Goal: Information Seeking & Learning: Learn about a topic

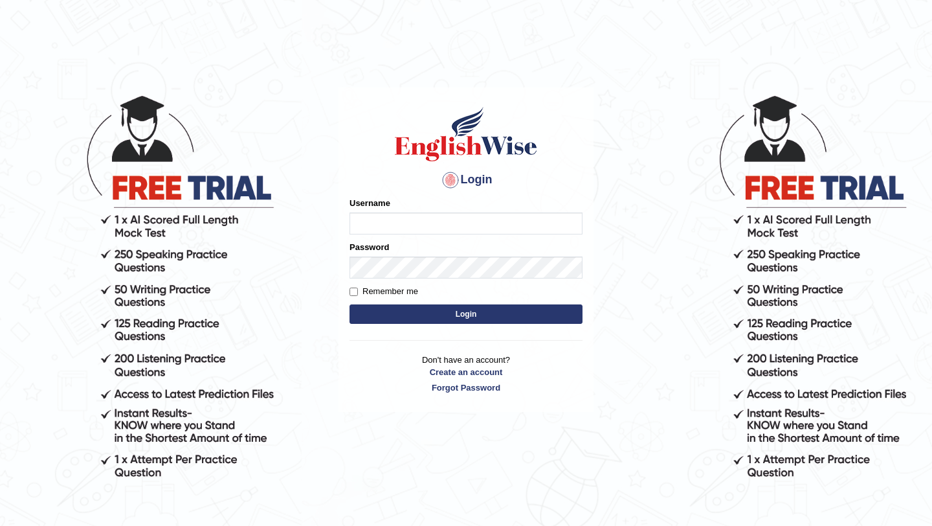
type input "manishas_mt"
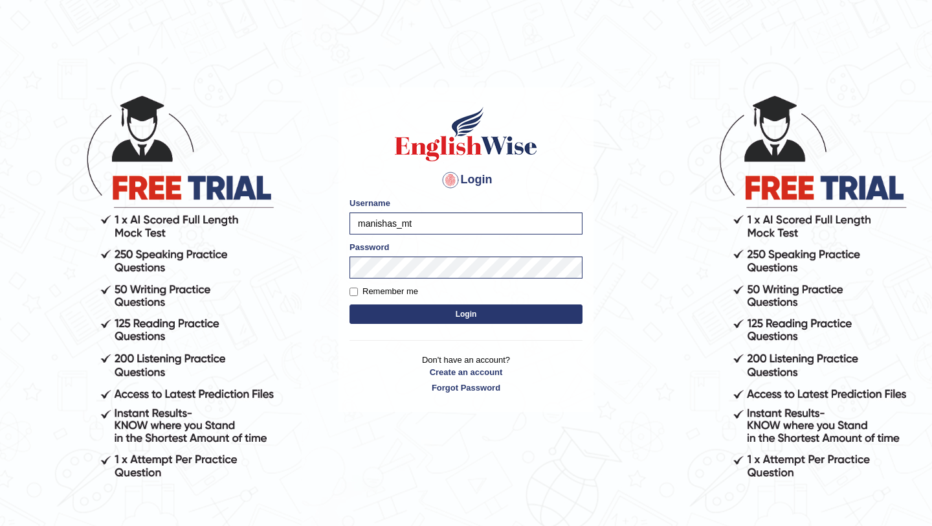
click at [450, 247] on div "Password" at bounding box center [466, 260] width 233 height 38
click at [464, 307] on button "Login" at bounding box center [466, 313] width 233 height 19
click at [378, 293] on label "Remember me" at bounding box center [384, 291] width 69 height 13
click at [358, 293] on input "Remember me" at bounding box center [354, 291] width 8 height 8
checkbox input "true"
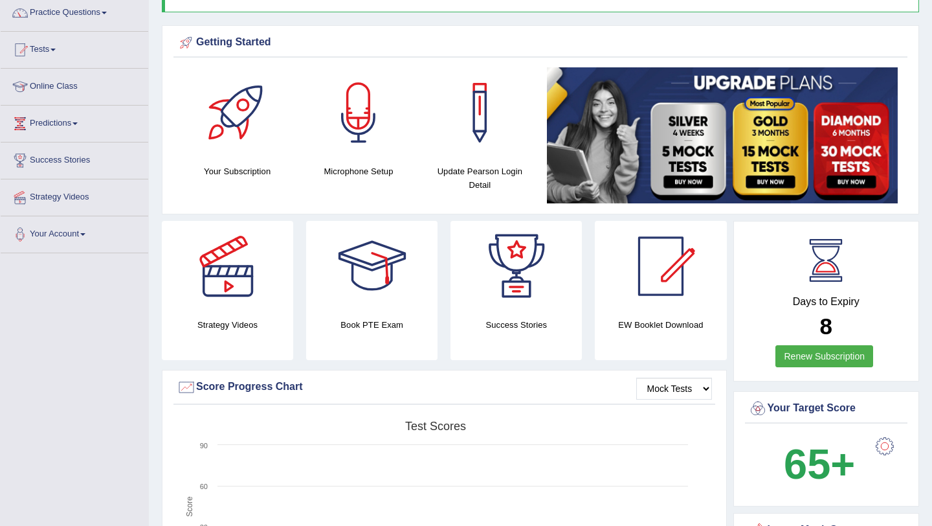
scroll to position [120, 0]
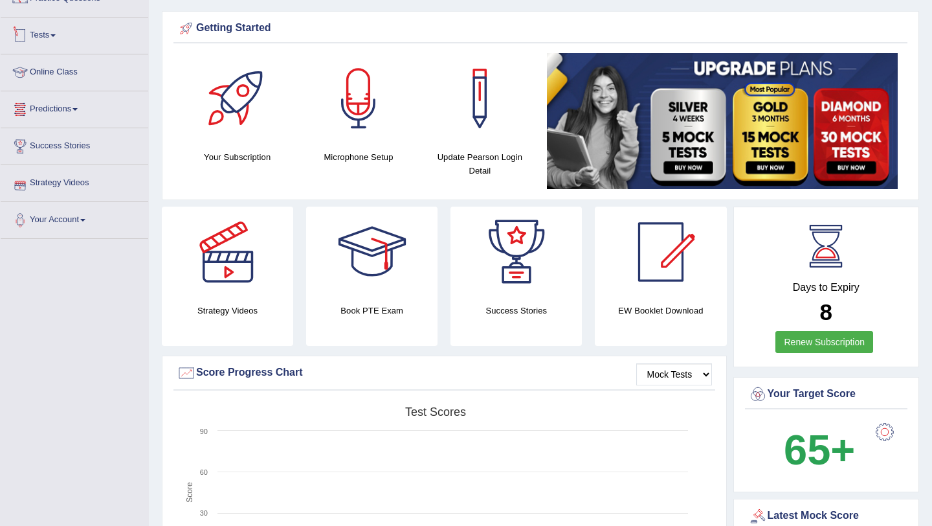
click at [75, 40] on link "Tests" at bounding box center [75, 33] width 148 height 32
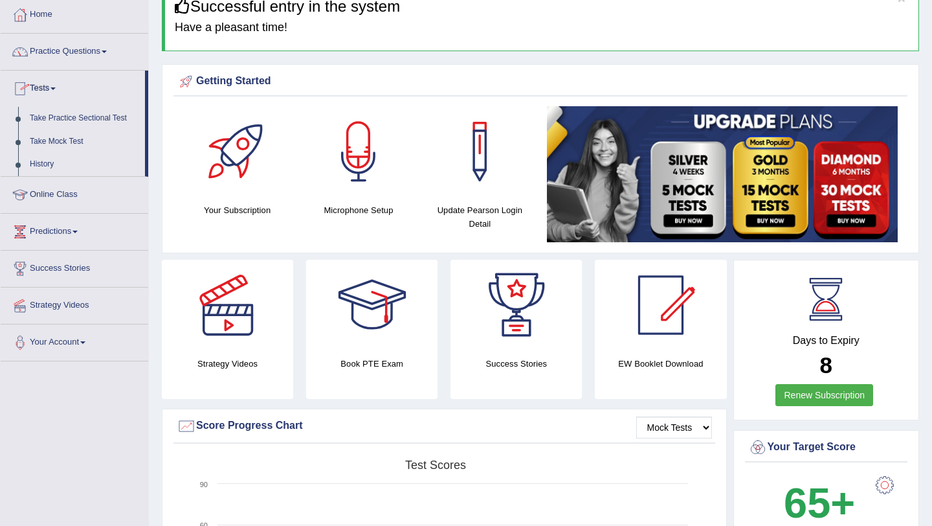
scroll to position [63, 0]
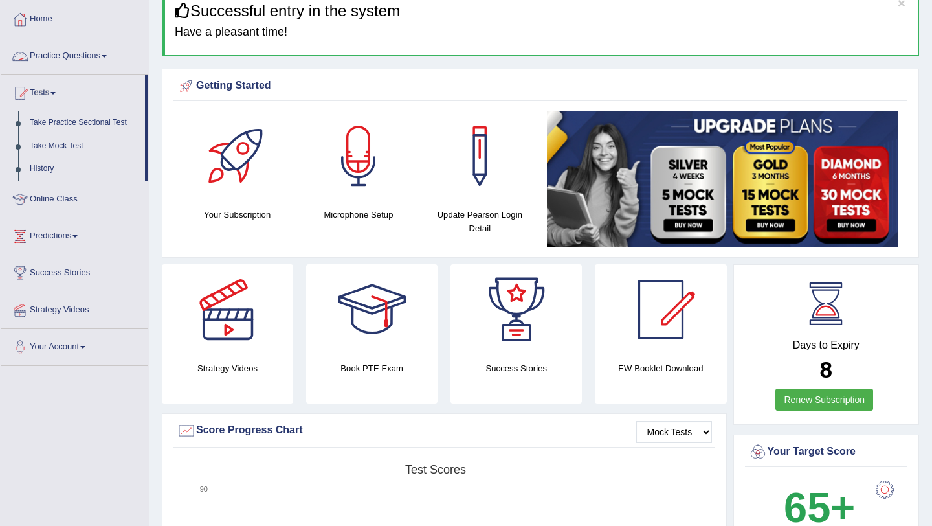
click at [72, 58] on link "Practice Questions" at bounding box center [75, 54] width 148 height 32
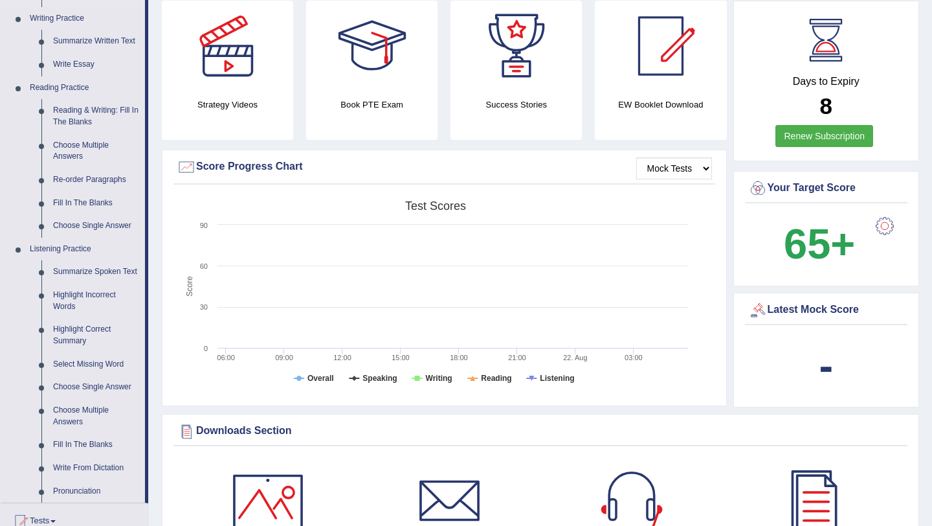
scroll to position [331, 0]
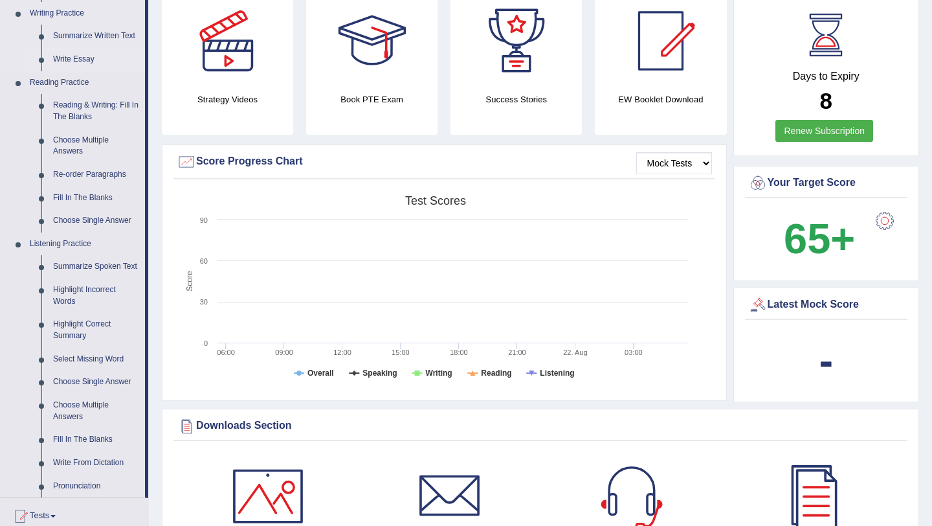
click at [71, 56] on link "Write Essay" at bounding box center [96, 59] width 98 height 23
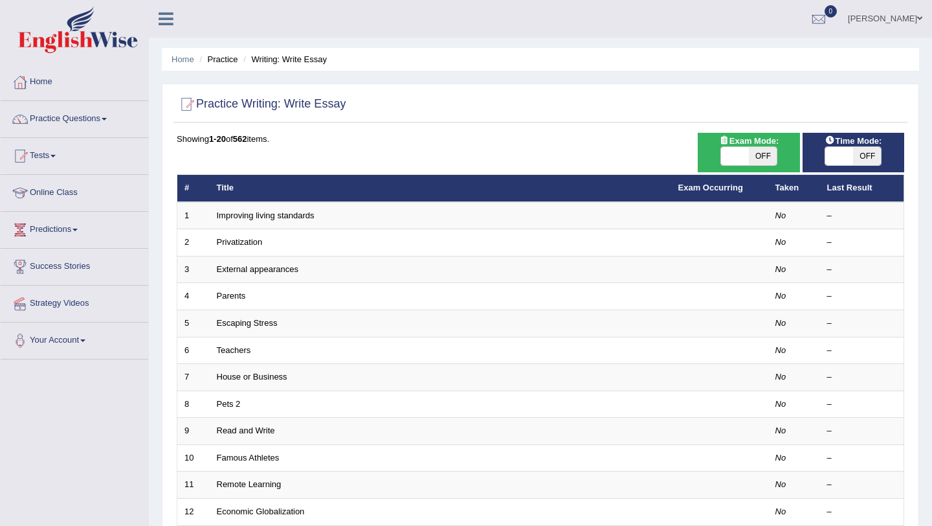
click at [868, 151] on span "OFF" at bounding box center [867, 156] width 28 height 18
checkbox input "true"
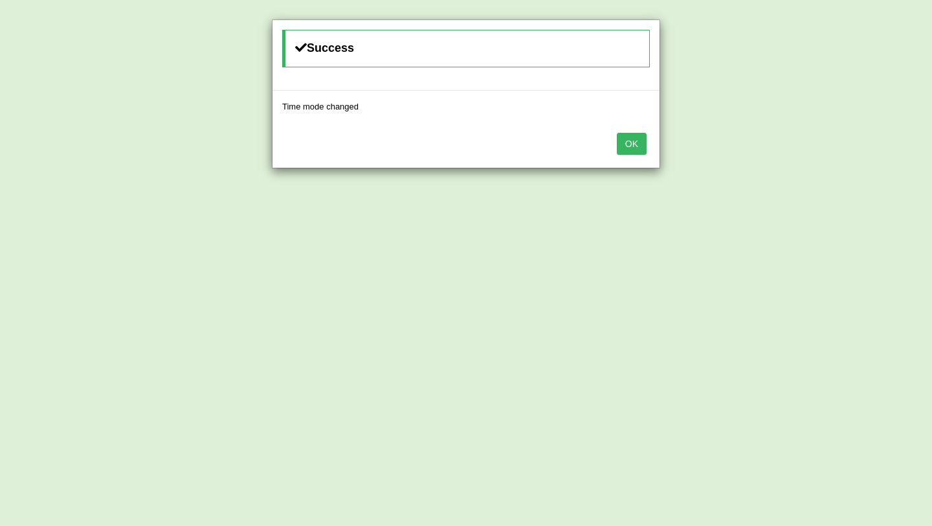
click at [631, 148] on button "OK" at bounding box center [632, 144] width 30 height 22
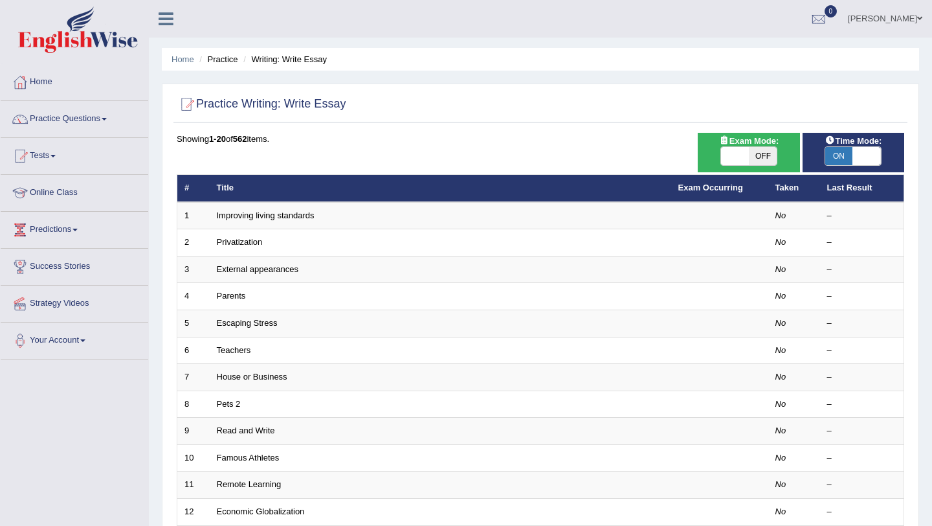
click at [760, 155] on span "OFF" at bounding box center [763, 156] width 28 height 18
checkbox input "true"
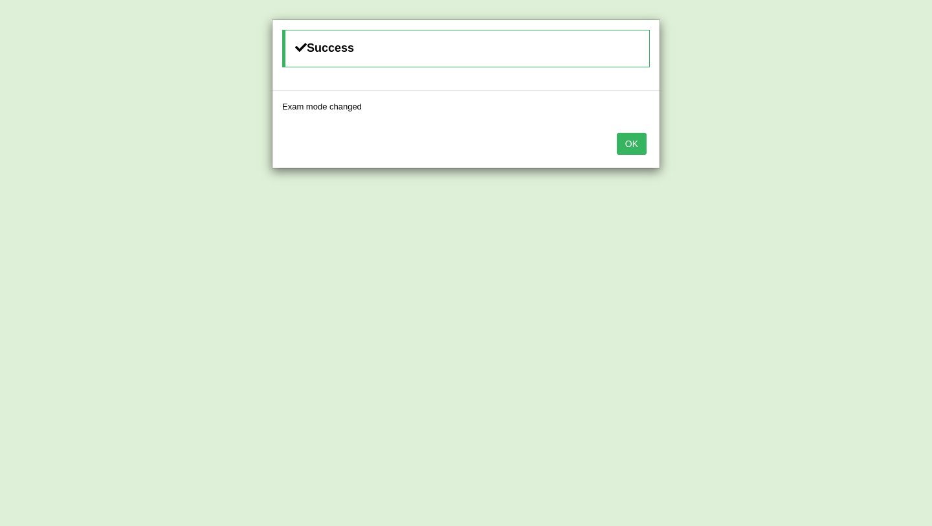
click at [629, 142] on button "OK" at bounding box center [632, 144] width 30 height 22
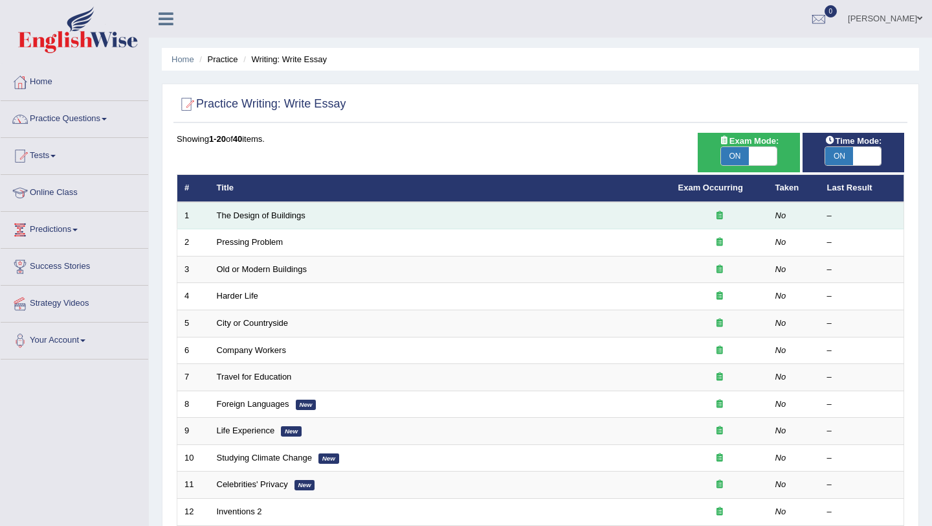
click at [456, 215] on td "The Design of Buildings" at bounding box center [441, 215] width 462 height 27
click at [281, 212] on link "The Design of Buildings" at bounding box center [261, 215] width 89 height 10
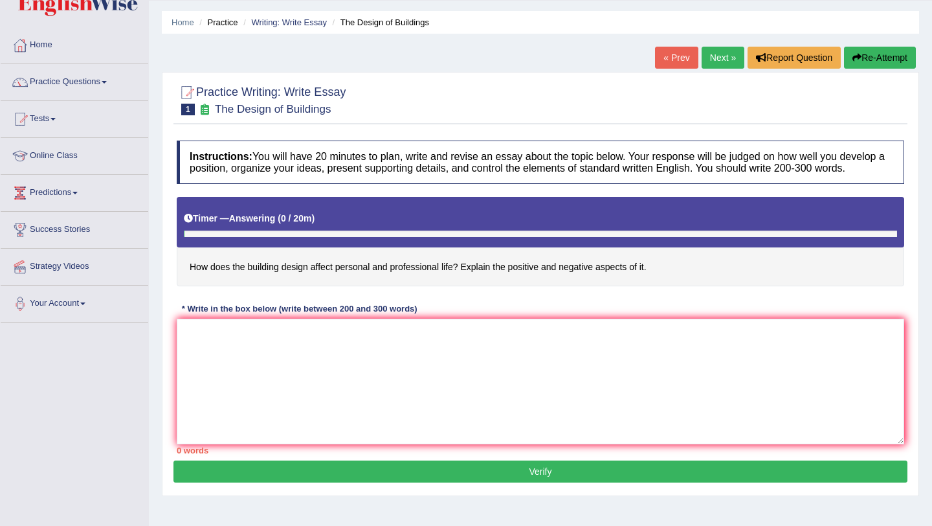
scroll to position [75, 0]
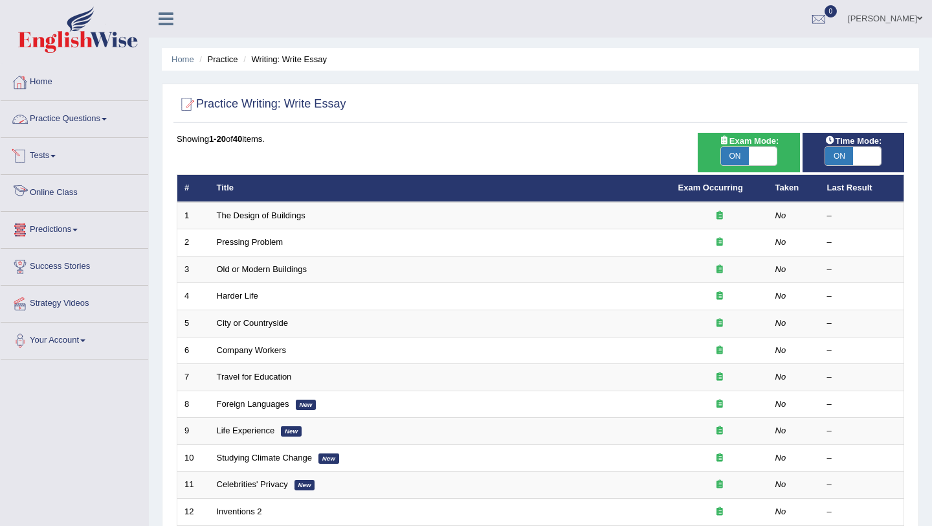
click at [93, 119] on link "Practice Questions" at bounding box center [75, 117] width 148 height 32
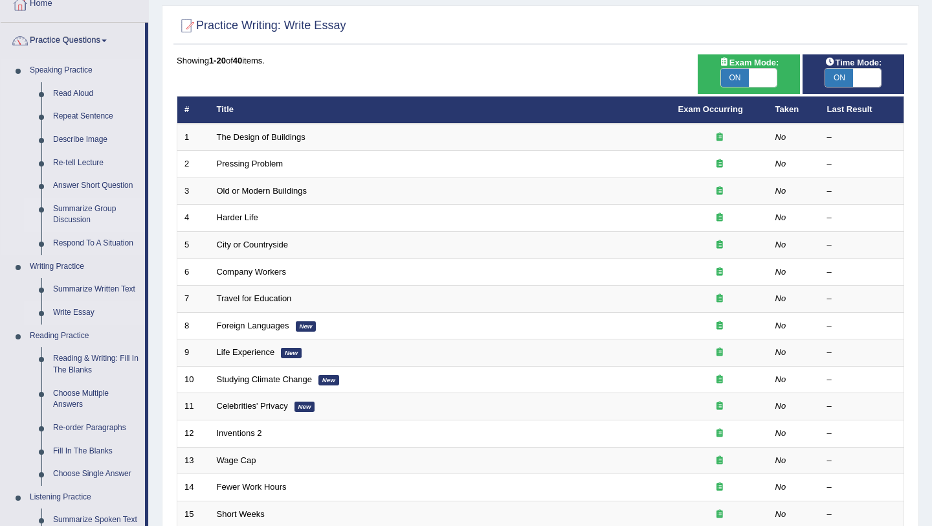
scroll to position [81, 0]
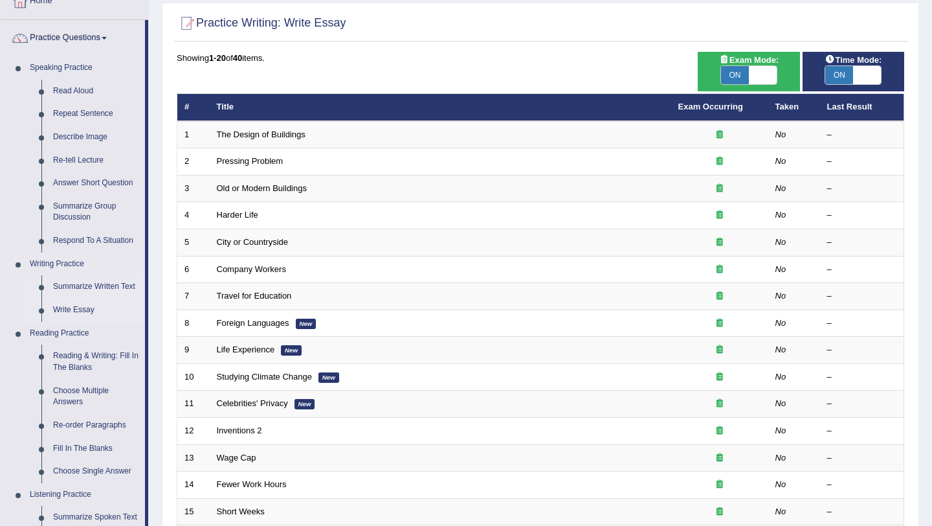
click at [78, 289] on link "Summarize Written Text" at bounding box center [96, 286] width 98 height 23
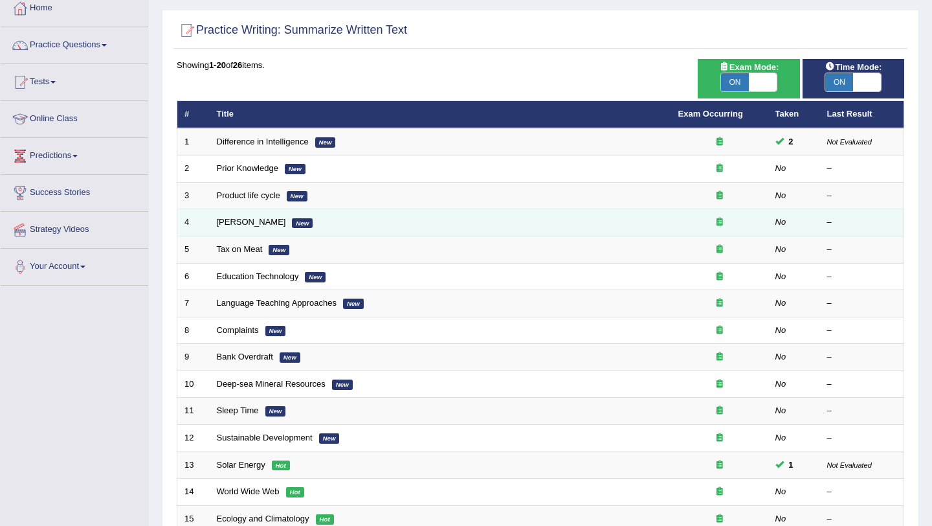
scroll to position [75, 0]
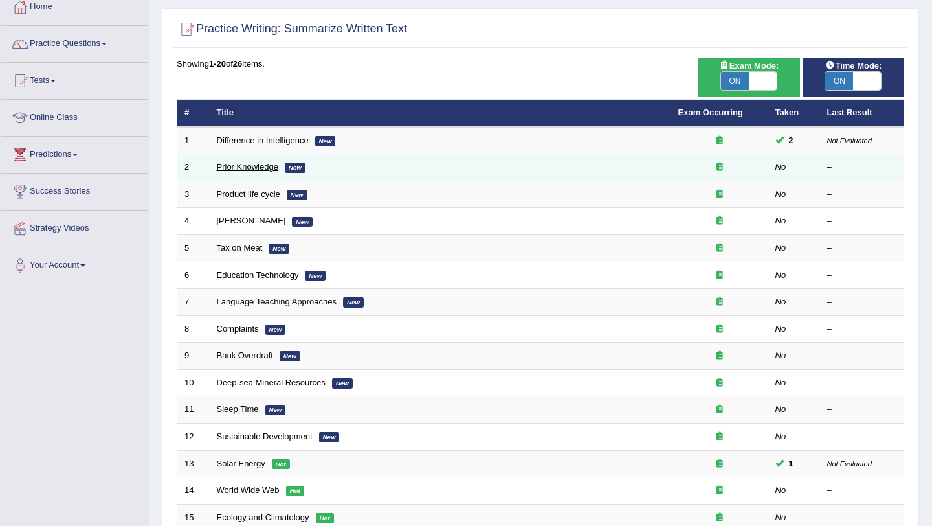
click at [237, 172] on link "Prior Knowledge" at bounding box center [248, 167] width 62 height 10
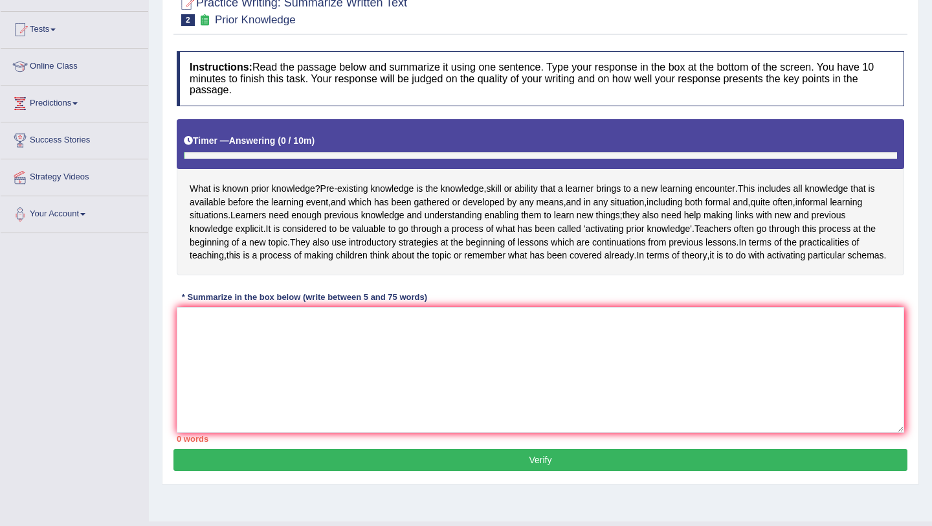
scroll to position [154, 0]
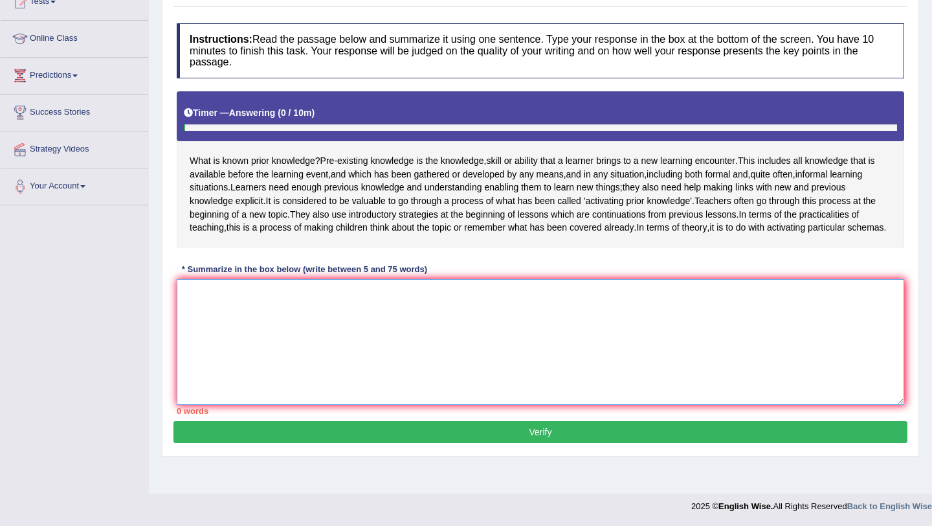
click at [341, 353] on textarea at bounding box center [541, 342] width 728 height 126
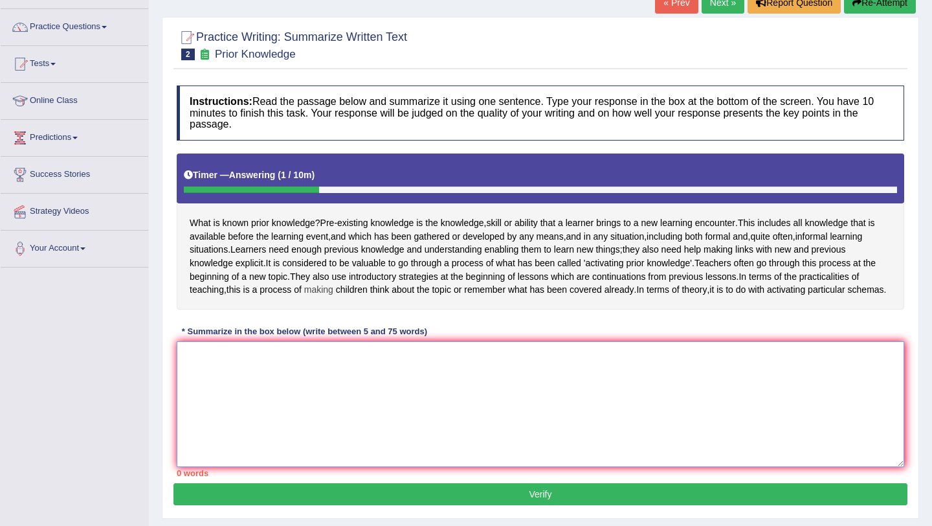
scroll to position [107, 0]
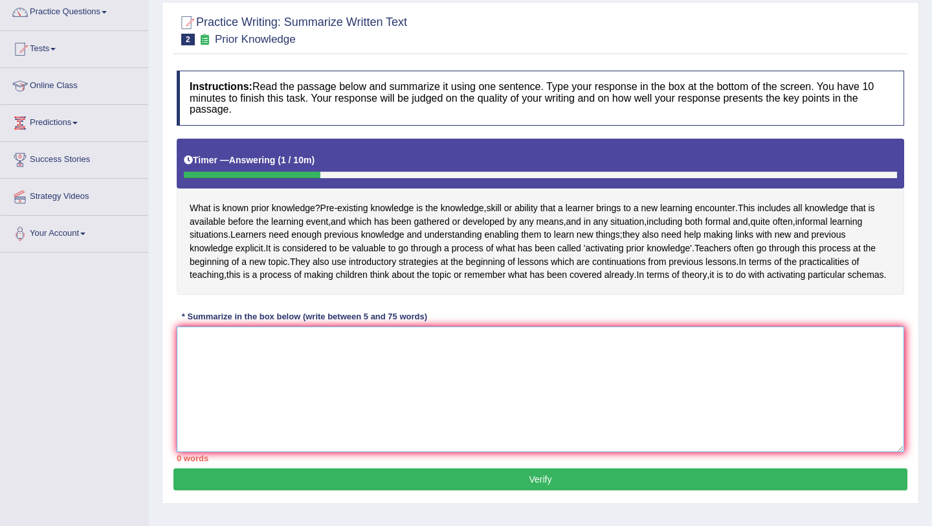
click at [253, 386] on textarea at bounding box center [541, 389] width 728 height 126
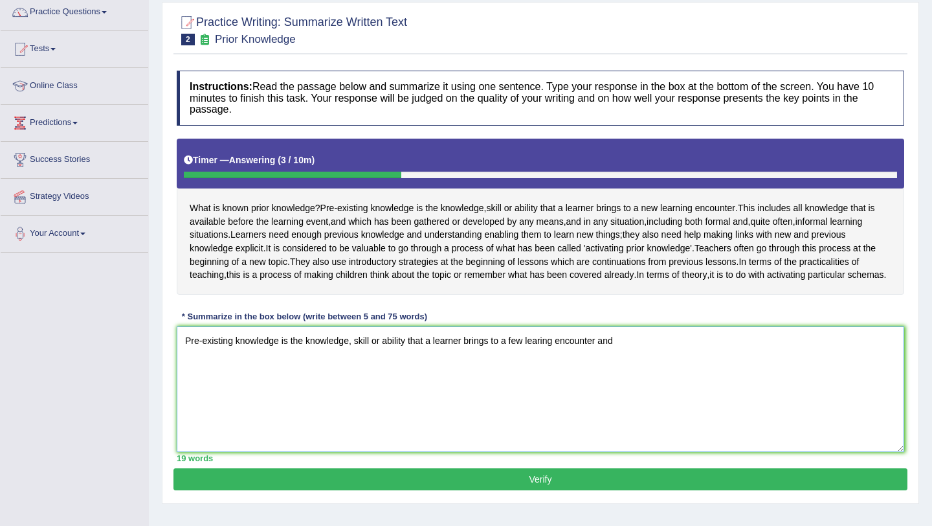
click at [544, 367] on textarea "Pre-existing knowledge is the knowledge, skill or ability that a learner brings…" at bounding box center [541, 389] width 728 height 126
click at [657, 379] on textarea "Pre-existing knowledge is the knowledge, skill or ability that a learner brings…" at bounding box center [541, 389] width 728 height 126
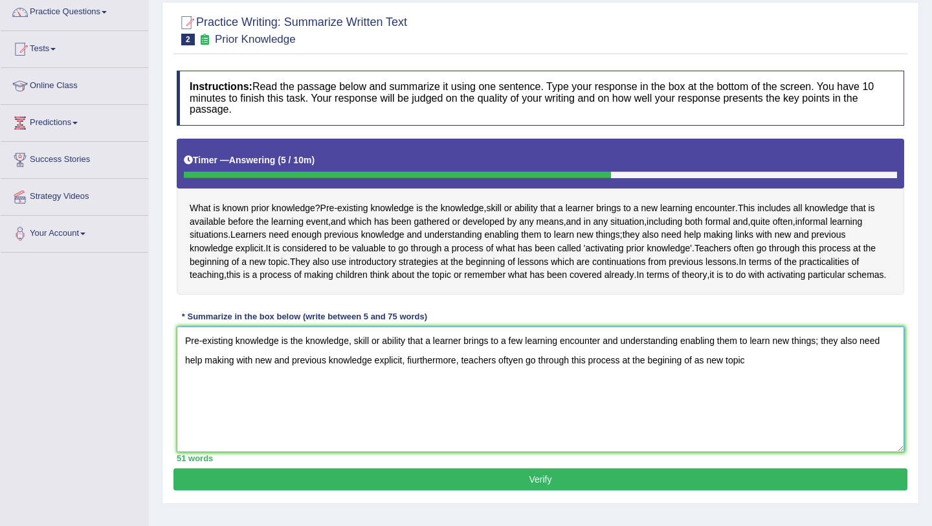
click at [677, 386] on textarea "Pre-existing knowledge is the knowledge, skill or ability that a learner brings…" at bounding box center [541, 389] width 728 height 126
click at [811, 394] on textarea "Pre-existing knowledge is the knowledge, skill or ability that a learner brings…" at bounding box center [541, 389] width 728 height 126
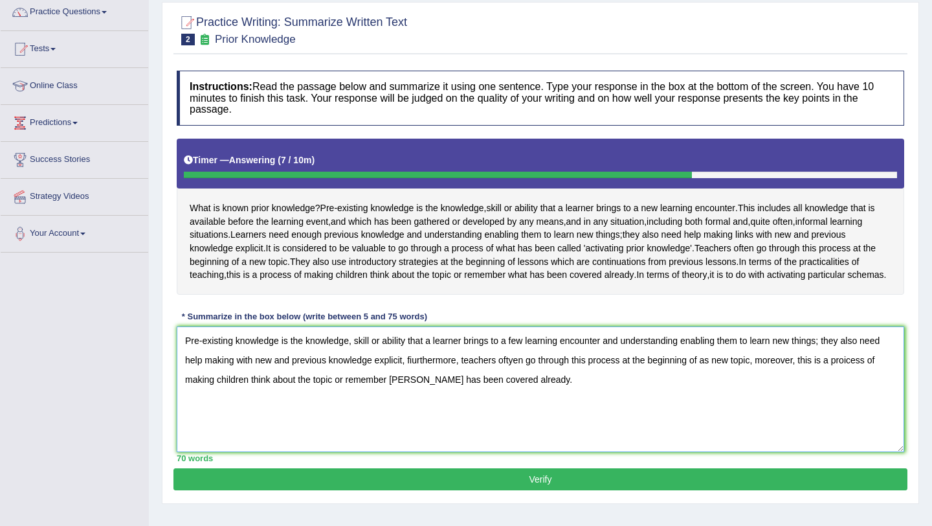
click at [416, 388] on textarea "Pre-existing knowledge is the knowledge, skill or ability that a learner brings…" at bounding box center [541, 389] width 728 height 126
click at [853, 387] on textarea "Pre-existing knowledge is the knowledge, skill or ability that a learner brings…" at bounding box center [541, 389] width 728 height 126
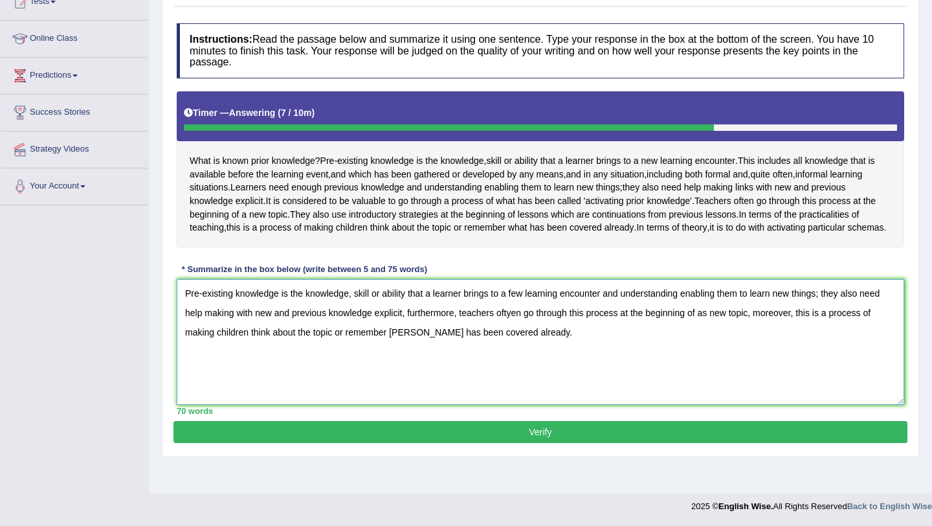
type textarea "Pre-existing knowledge is the knowledge, skill or ability that a learner brings…"
click at [544, 443] on button "Verify" at bounding box center [541, 432] width 734 height 22
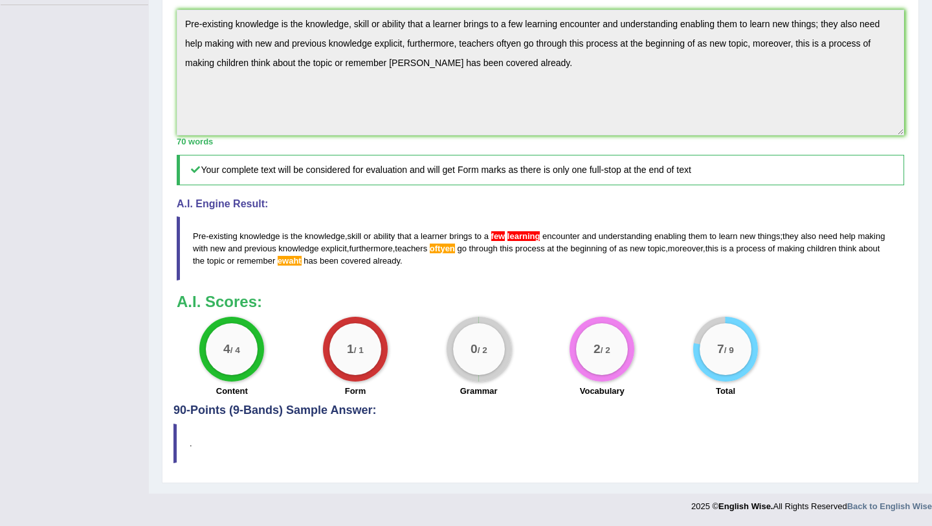
scroll to position [0, 0]
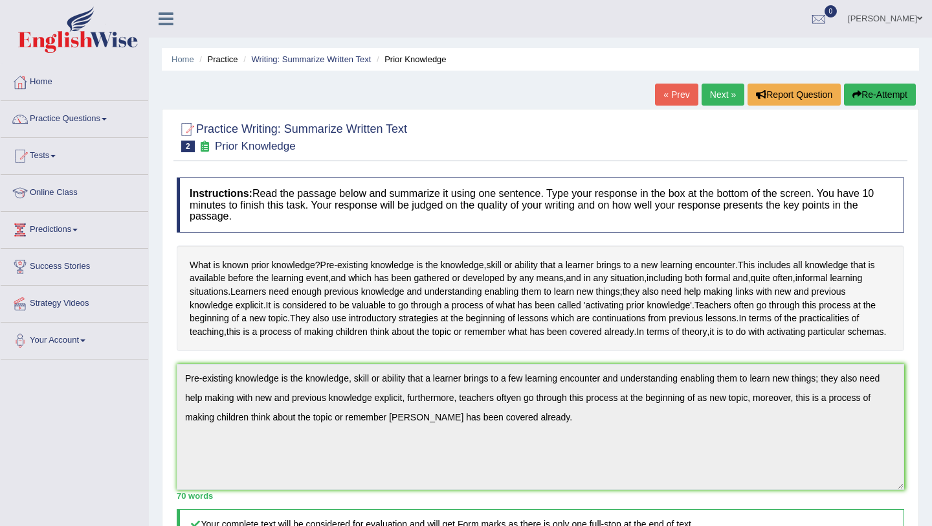
click at [206, 146] on icon at bounding box center [205, 145] width 14 height 11
click at [815, 16] on div at bounding box center [818, 19] width 19 height 19
click at [762, 49] on strong "See All Alerts" at bounding box center [737, 54] width 58 height 10
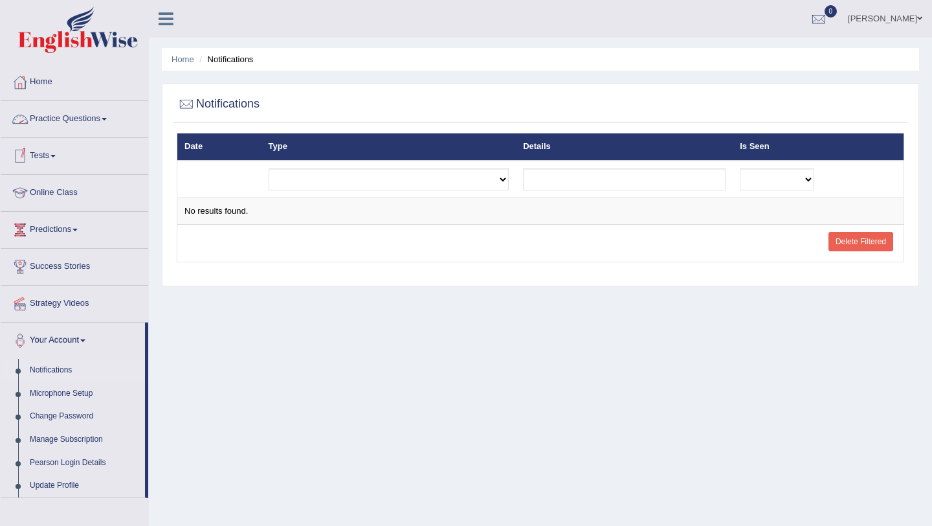
click at [74, 113] on link "Practice Questions" at bounding box center [75, 117] width 148 height 32
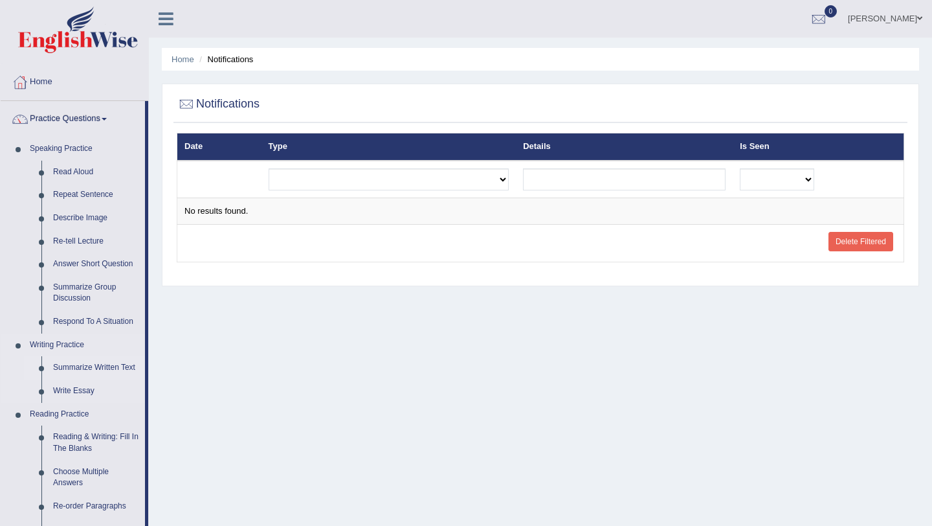
click at [96, 364] on link "Summarize Written Text" at bounding box center [96, 367] width 98 height 23
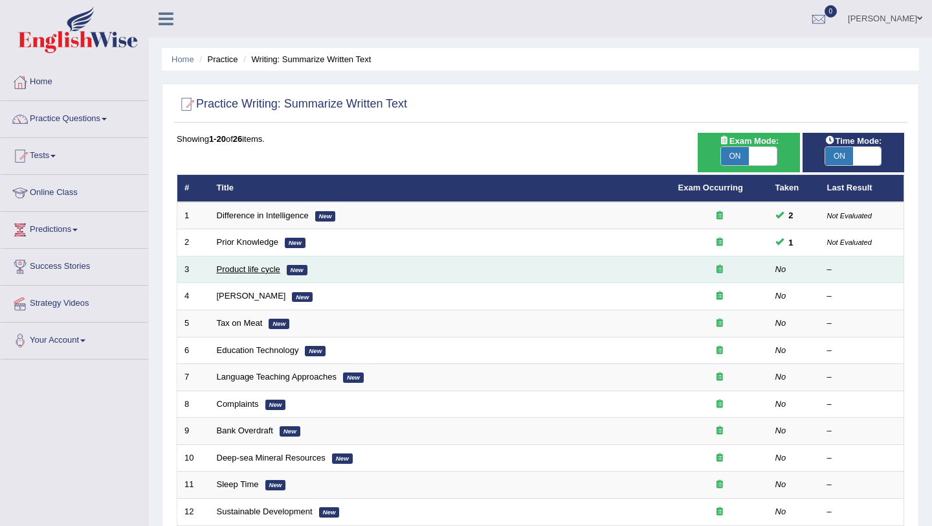
click at [276, 270] on link "Product life cycle" at bounding box center [248, 269] width 63 height 10
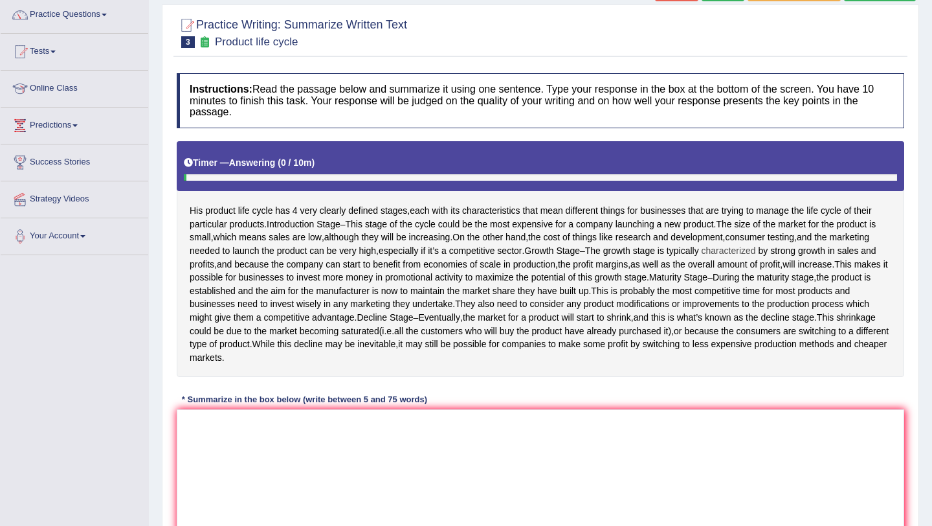
scroll to position [122, 0]
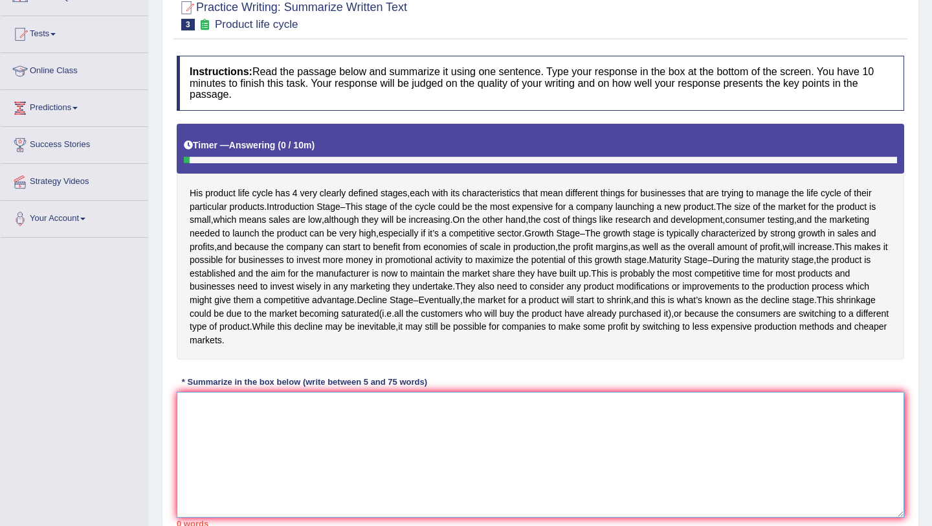
click at [331, 461] on textarea at bounding box center [541, 455] width 728 height 126
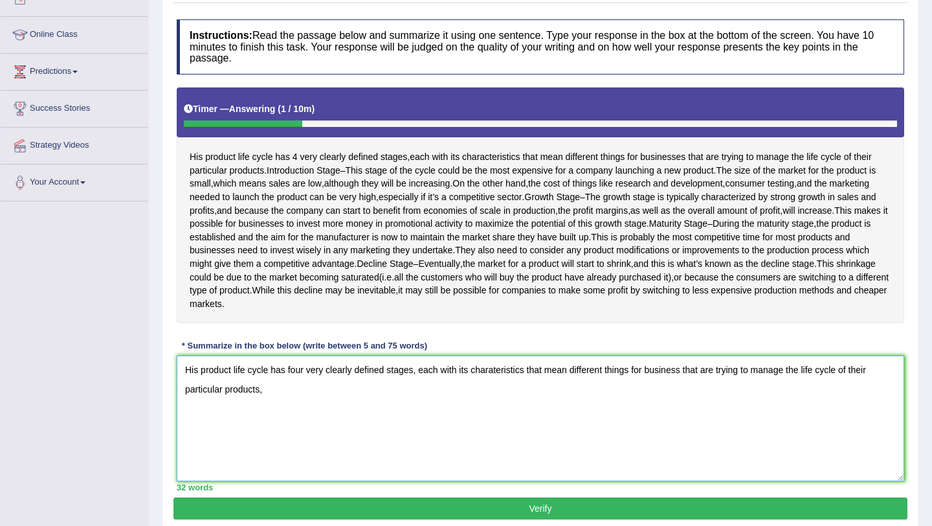
scroll to position [153, 0]
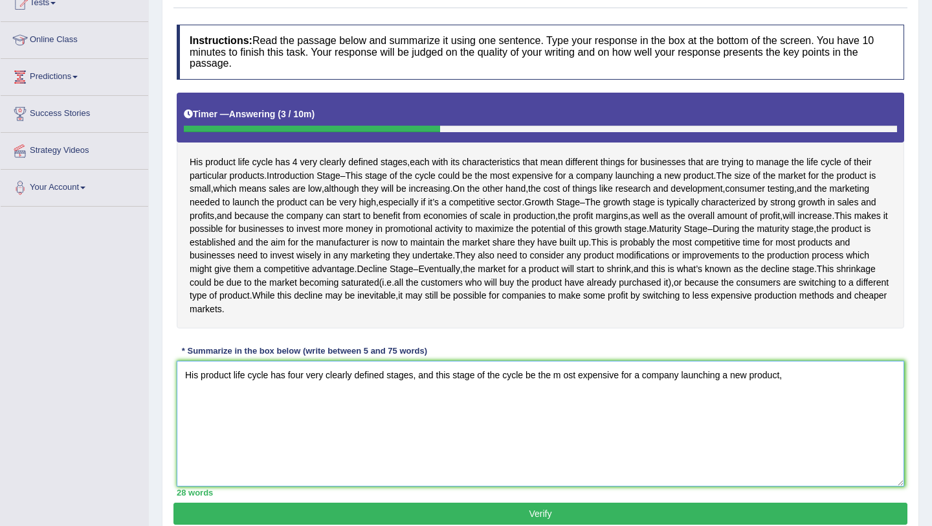
click at [566, 405] on textarea "His product life cycle has four very clearly defined stages, and this stage of …" at bounding box center [541, 424] width 728 height 126
click at [805, 405] on textarea "His product life cycle has four very clearly defined stages, and this stage of …" at bounding box center [541, 424] width 728 height 126
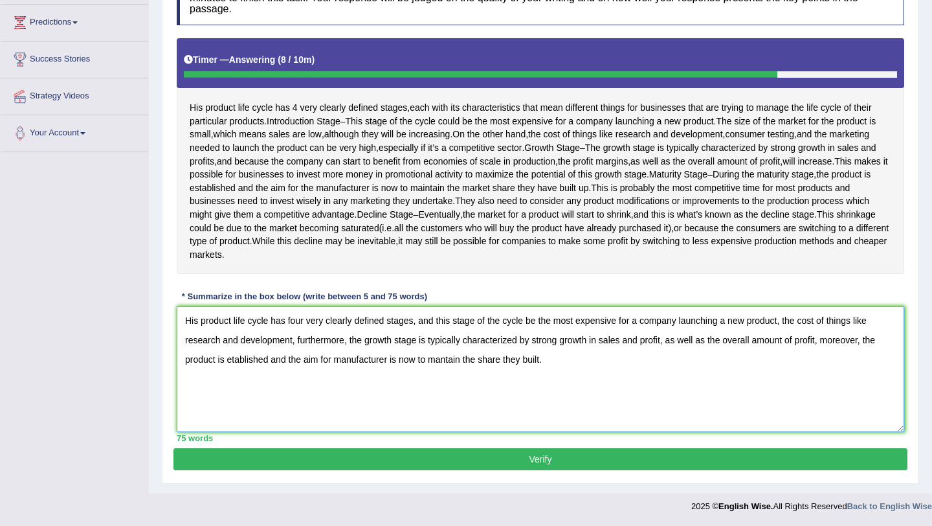
scroll to position [234, 0]
type textarea "His product life cycle has four very clearly defined stages, and this stage of …"
click at [669, 469] on button "Verify" at bounding box center [541, 459] width 734 height 22
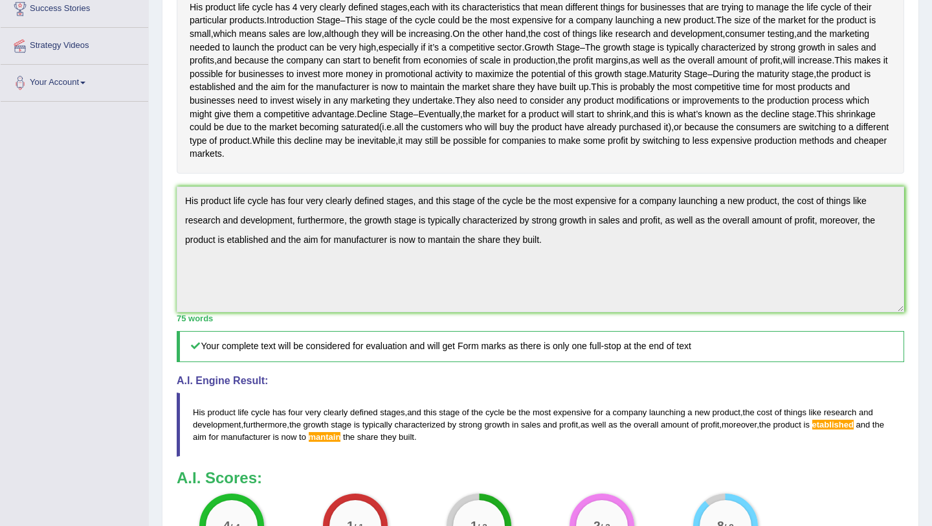
scroll to position [0, 0]
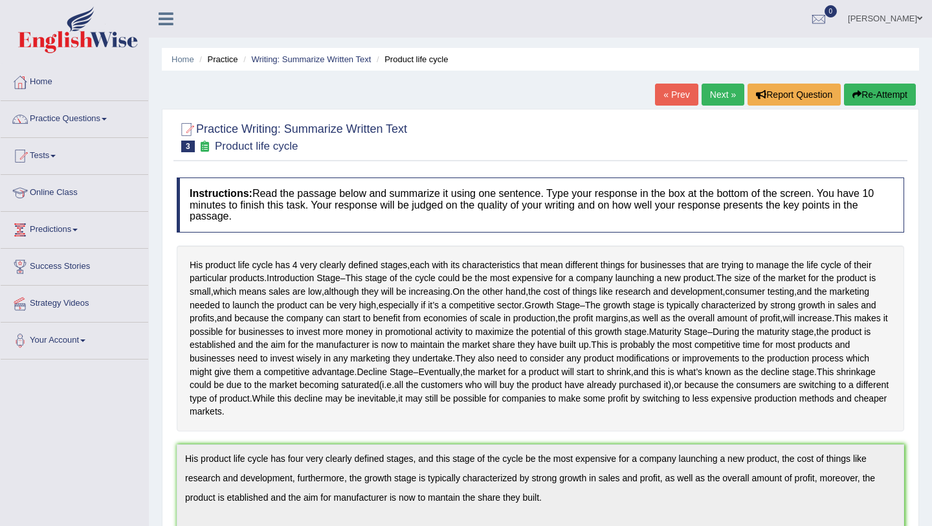
click at [726, 88] on link "Next »" at bounding box center [723, 95] width 43 height 22
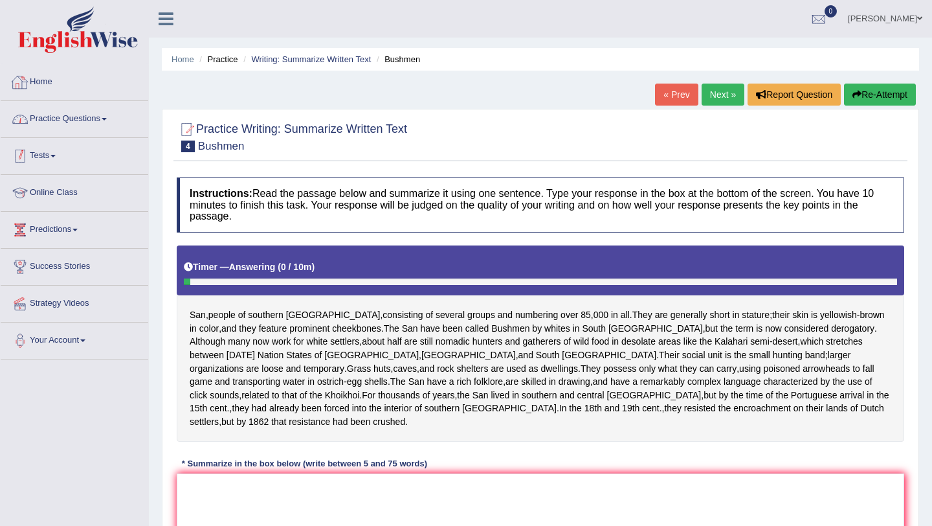
click at [27, 56] on div at bounding box center [74, 31] width 149 height 63
click at [32, 87] on link "Home" at bounding box center [75, 80] width 148 height 32
